Goal: Register for event/course

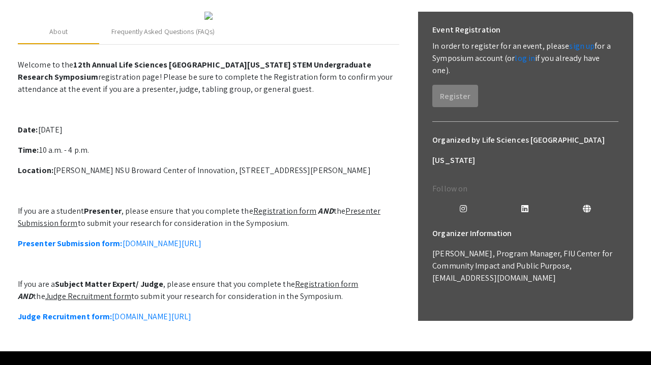
scroll to position [139, 0]
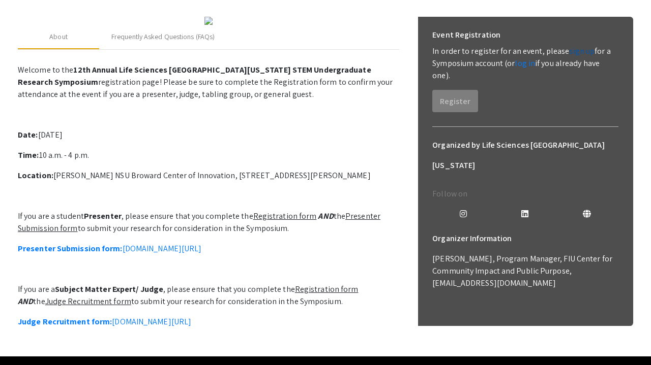
click at [575, 49] on link "sign up" at bounding box center [581, 51] width 25 height 11
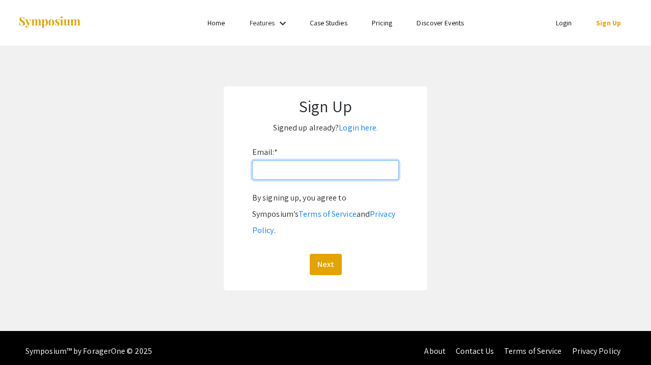
click at [315, 171] on input "Email: *" at bounding box center [325, 170] width 146 height 19
type input "[EMAIL_ADDRESS][DOMAIN_NAME]"
click at [325, 254] on button "Next" at bounding box center [326, 264] width 32 height 21
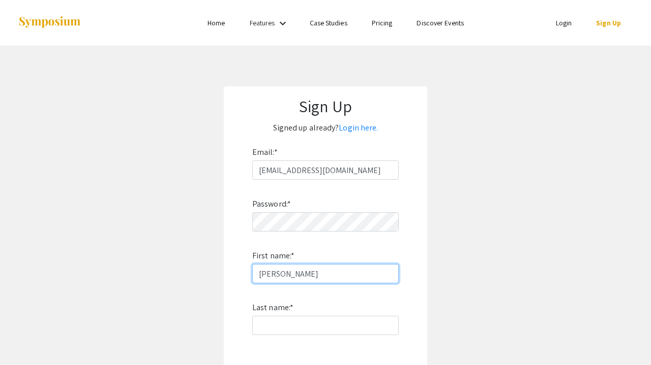
type input "[PERSON_NAME]"
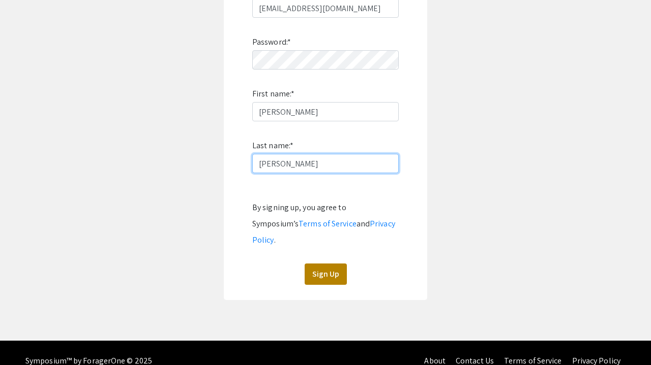
type input "[PERSON_NAME]"
click at [321, 264] on button "Sign Up" at bounding box center [325, 274] width 42 height 21
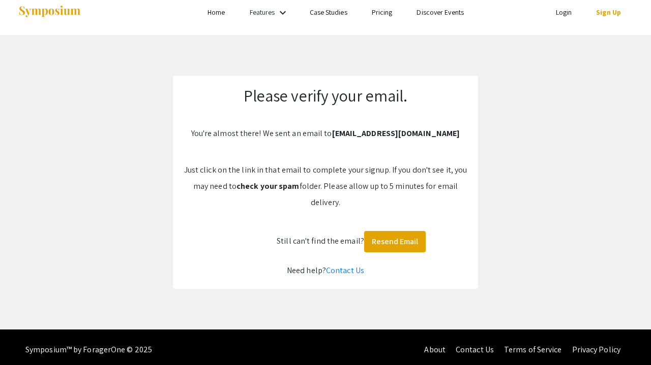
scroll to position [10, 0]
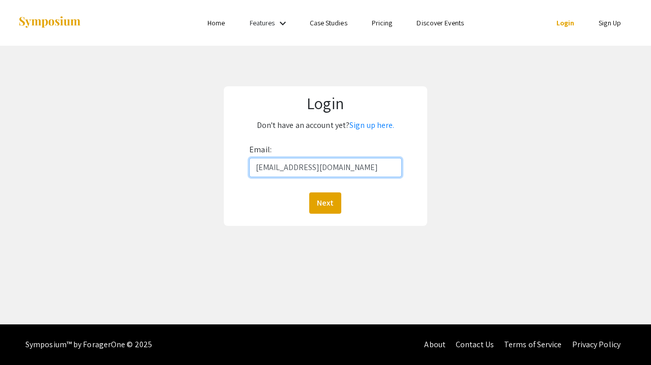
type input "[EMAIL_ADDRESS][DOMAIN_NAME]"
click at [349, 197] on div "Next" at bounding box center [325, 203] width 152 height 21
click at [328, 197] on button "Next" at bounding box center [325, 203] width 32 height 21
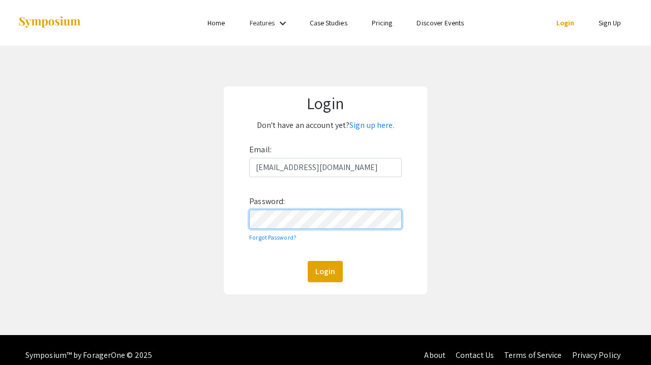
click at [325, 271] on button "Login" at bounding box center [324, 271] width 35 height 21
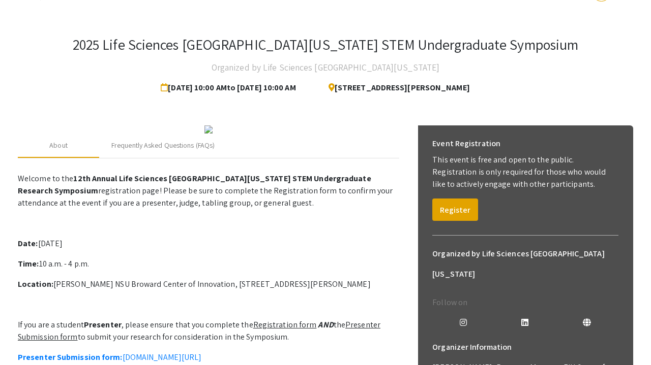
scroll to position [31, 0]
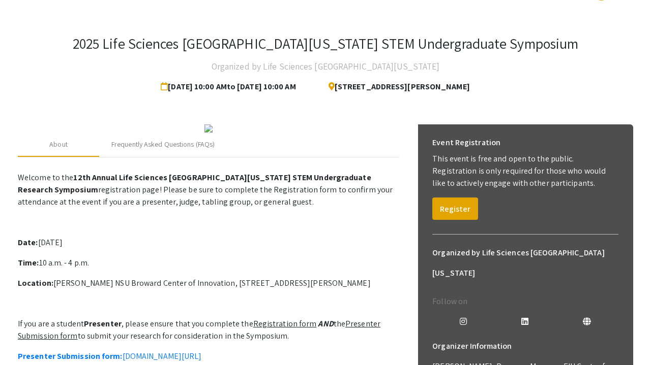
drag, startPoint x: 464, startPoint y: 209, endPoint x: 502, endPoint y: 198, distance: 39.2
click at [502, 198] on div "Event Registration This event is free and open to the public. Registration is o…" at bounding box center [525, 177] width 202 height 104
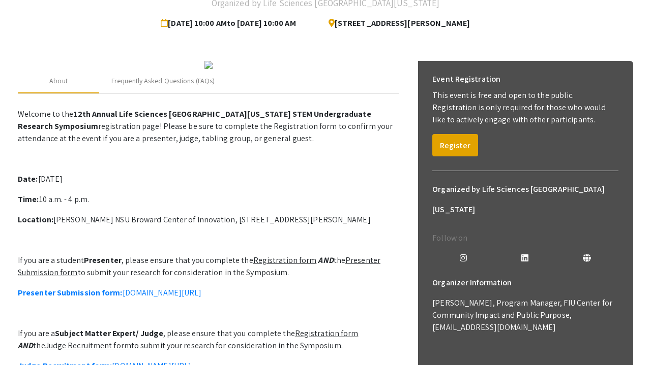
scroll to position [99, 0]
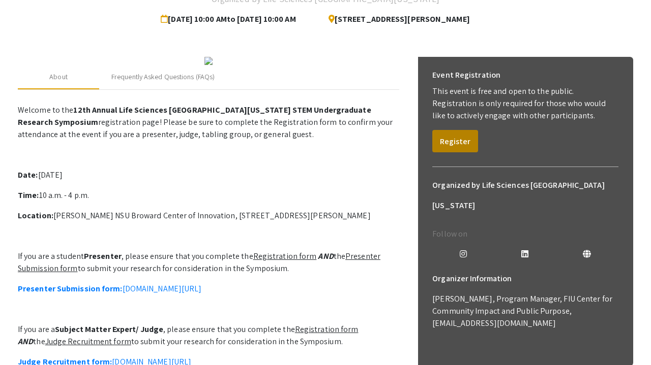
click at [453, 138] on button "Register" at bounding box center [455, 141] width 46 height 22
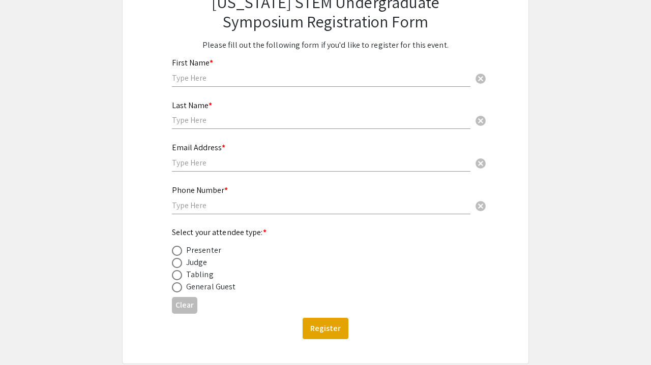
scroll to position [124, 0]
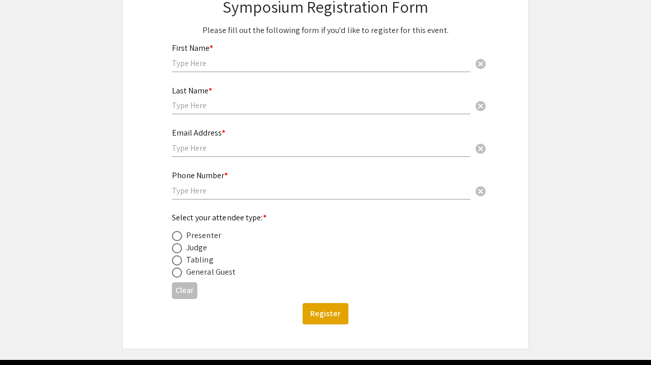
click at [215, 268] on div "General Guest" at bounding box center [210, 272] width 49 height 12
click at [213, 275] on div "General Guest" at bounding box center [210, 272] width 49 height 12
click at [179, 271] on span at bounding box center [177, 273] width 10 height 10
click at [179, 271] on input "radio" at bounding box center [177, 273] width 10 height 10
radio input "true"
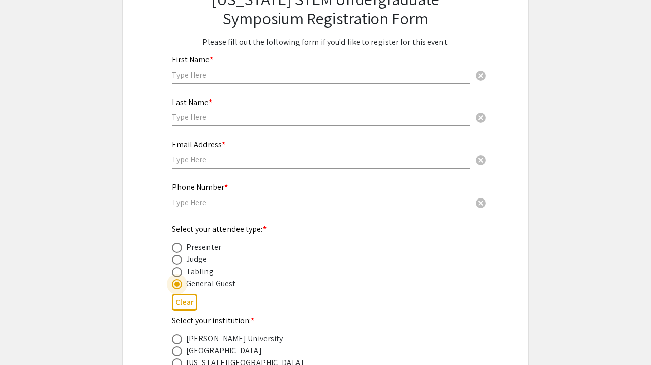
scroll to position [100, 0]
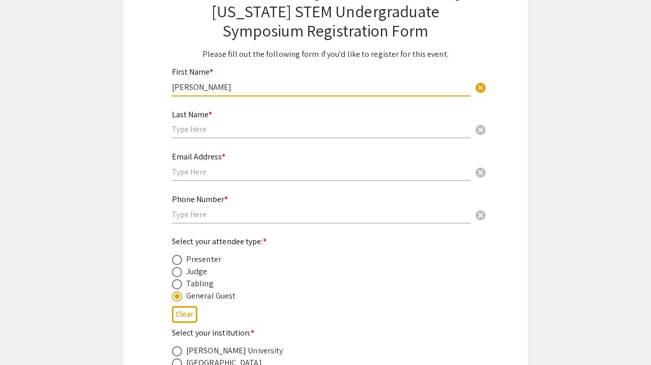
type input "[PERSON_NAME]"
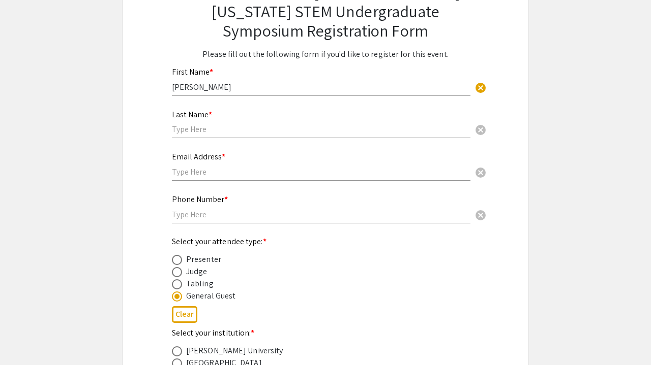
click at [303, 136] on div "Last Name * cancel" at bounding box center [321, 119] width 298 height 39
type input "[PERSON_NAME]"
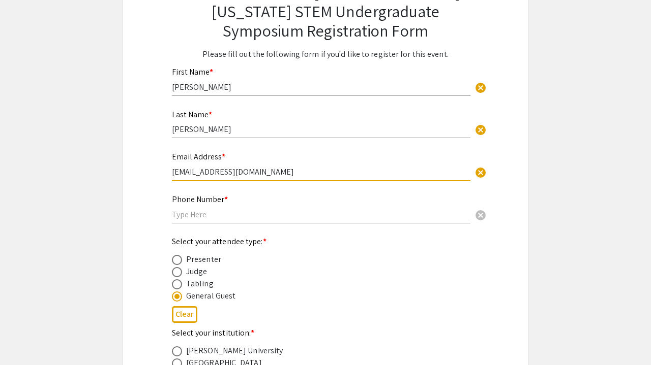
type input "[EMAIL_ADDRESS][DOMAIN_NAME]"
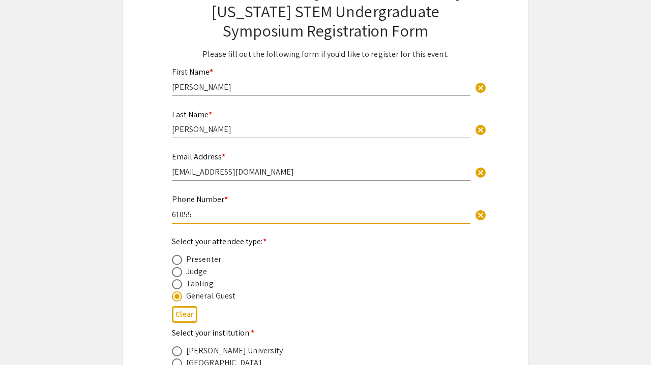
type input "610551"
type input "6105516755"
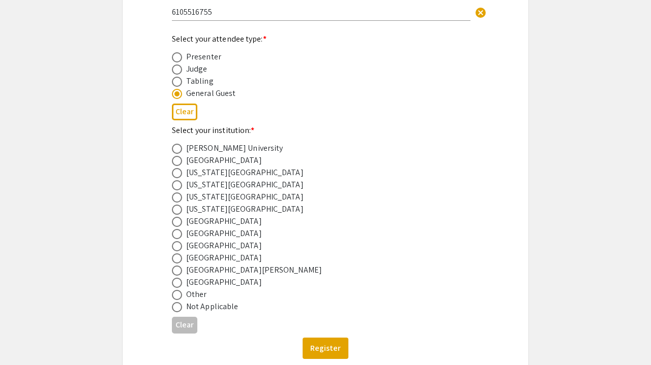
scroll to position [306, 0]
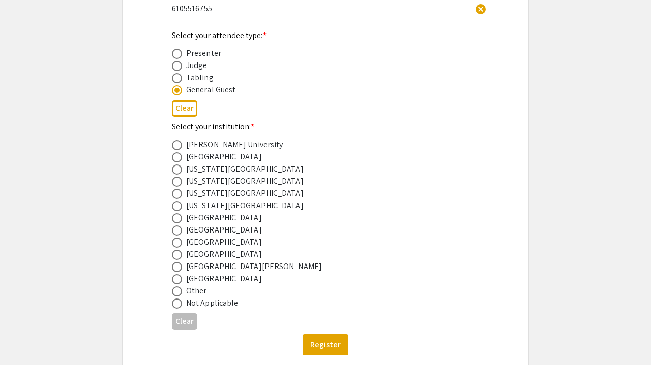
click at [204, 243] on div "[GEOGRAPHIC_DATA]" at bounding box center [224, 242] width 76 height 12
click at [177, 241] on span at bounding box center [177, 243] width 10 height 10
click at [177, 241] on input "radio" at bounding box center [177, 243] width 10 height 10
radio input "true"
click at [327, 348] on button "Register" at bounding box center [325, 344] width 46 height 21
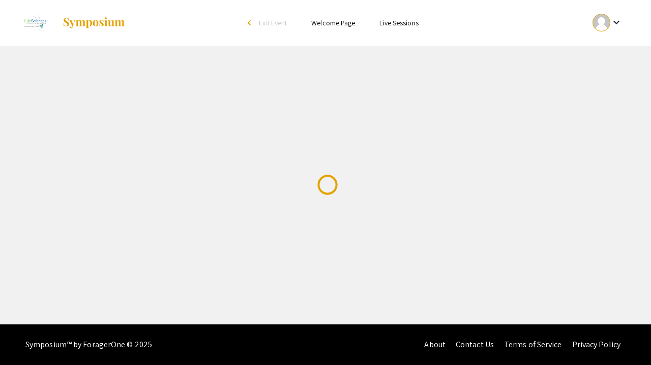
scroll to position [0, 0]
